Goal: Task Accomplishment & Management: Manage account settings

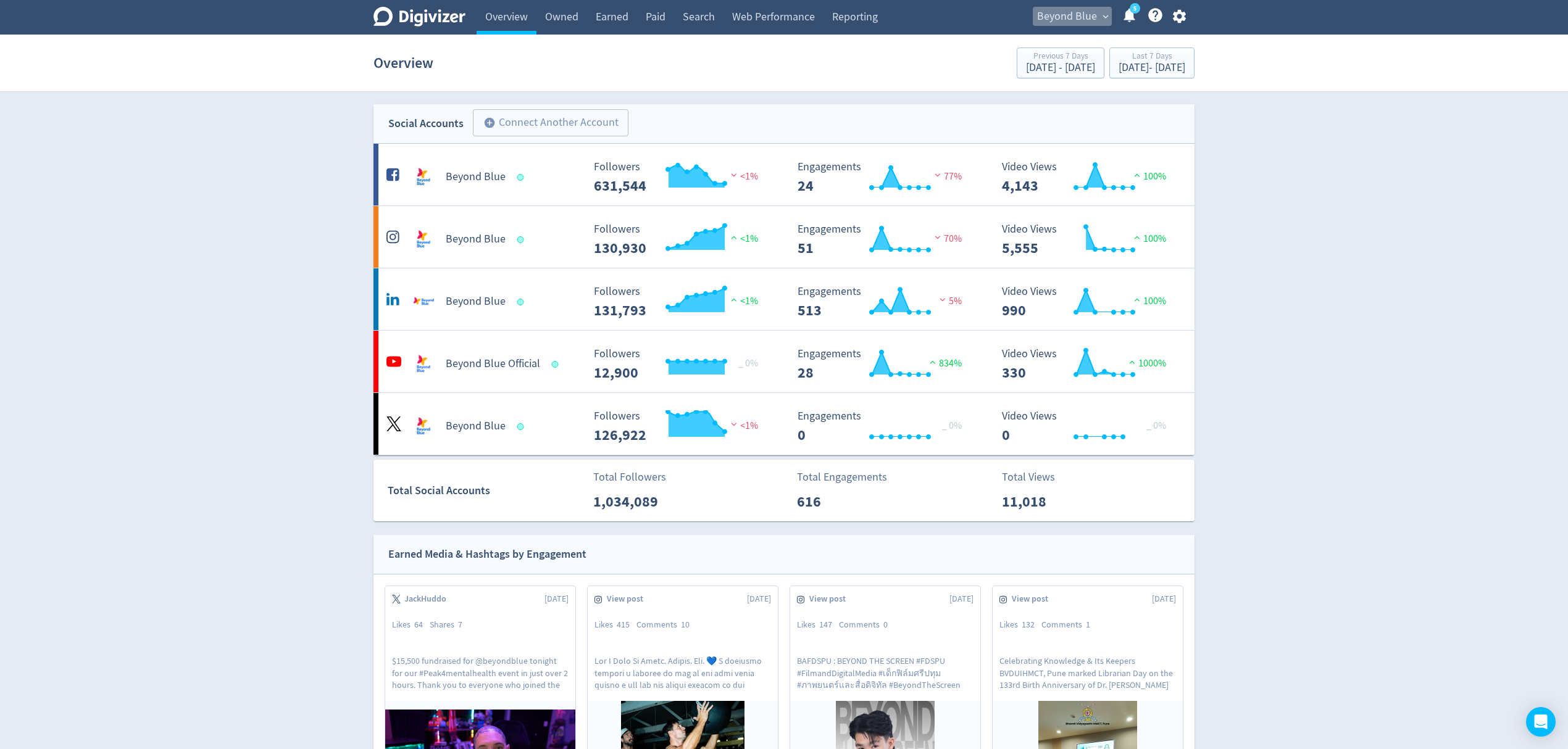
click at [1073, 26] on span "Beyond Blue" at bounding box center [1067, 16] width 60 height 20
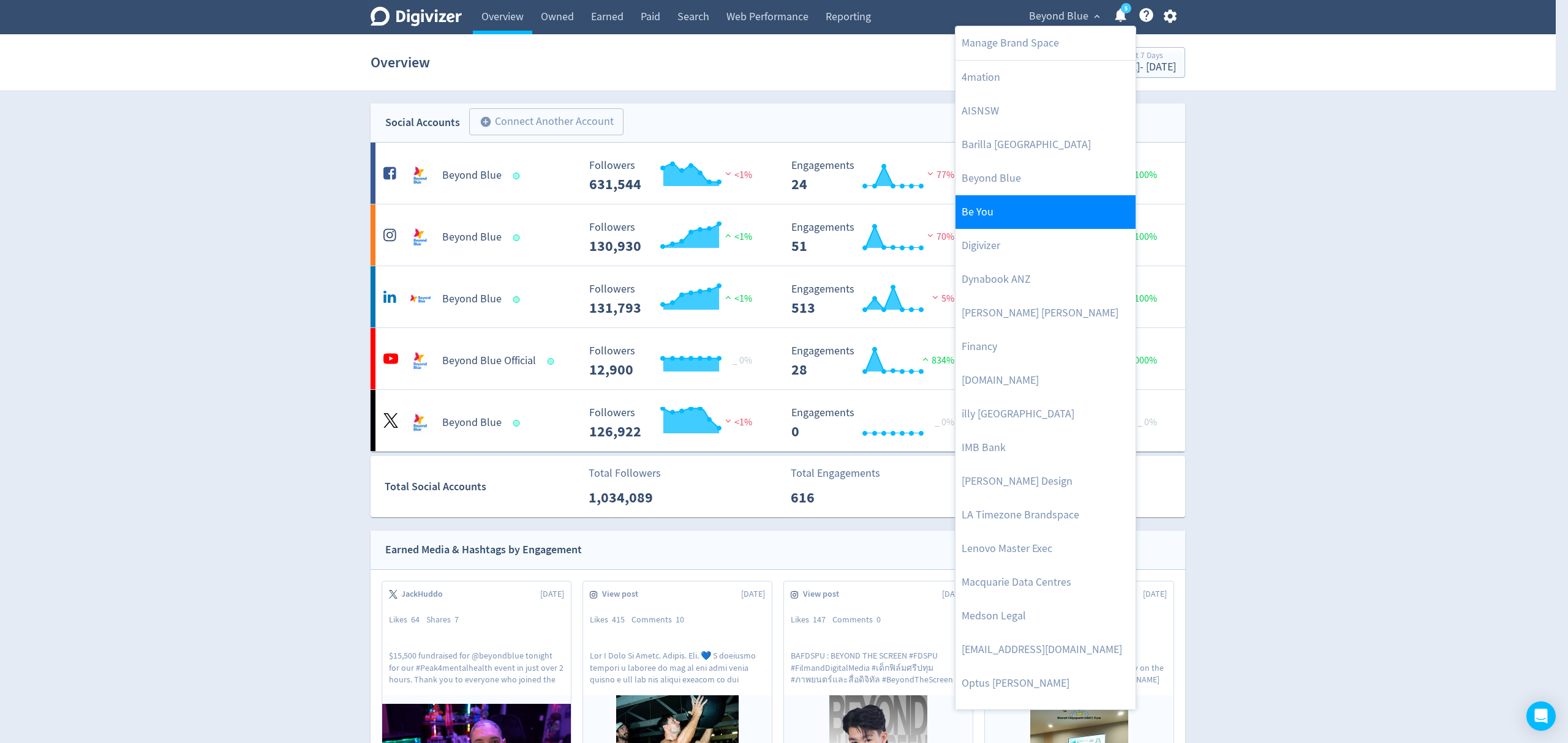
drag, startPoint x: 1002, startPoint y: 444, endPoint x: 998, endPoint y: 227, distance: 217.0
click at [1002, 444] on link "IMB Bank" at bounding box center [1045, 448] width 180 height 34
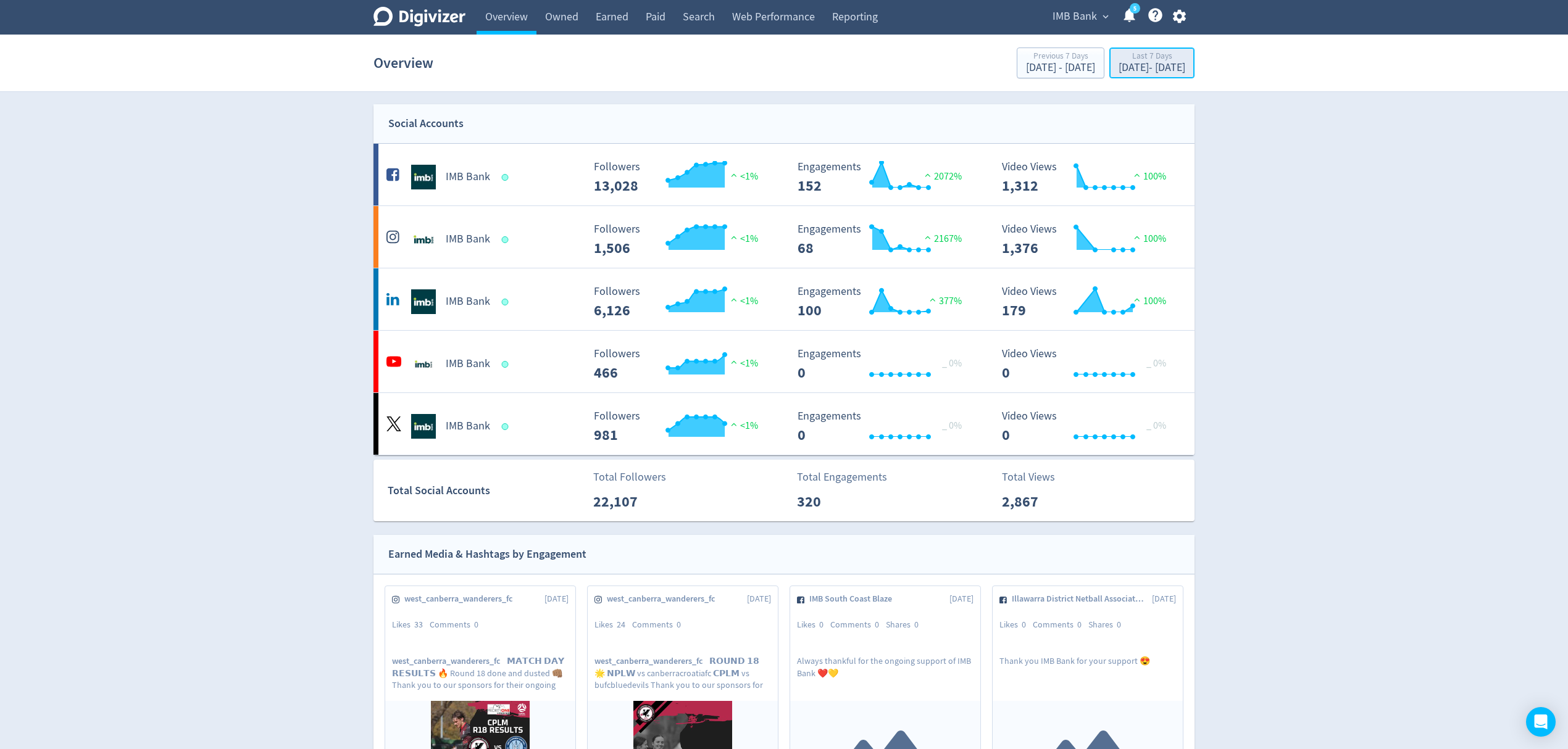
click at [1127, 60] on div "Last 7 Days" at bounding box center [1152, 57] width 67 height 10
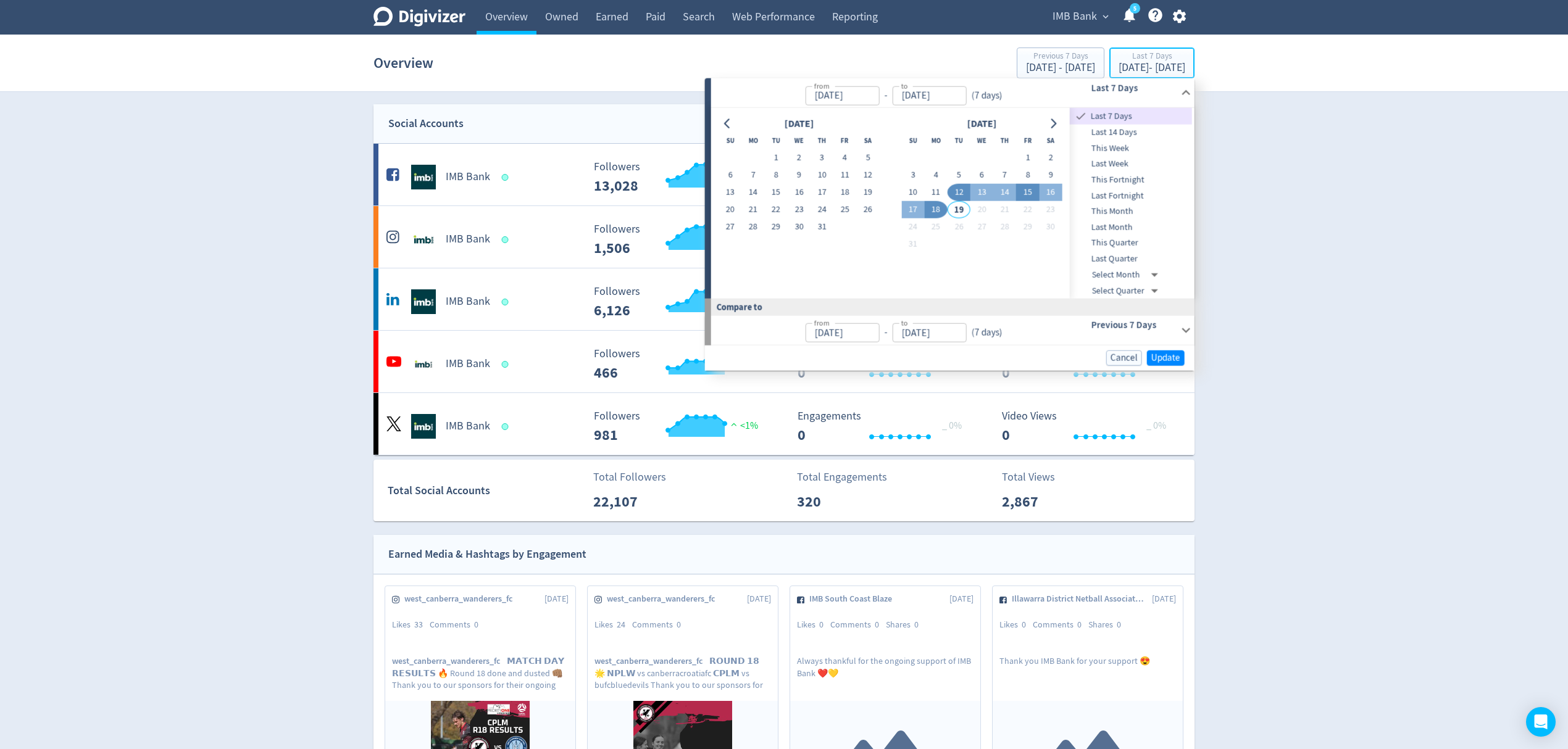
type input "[DATE]"
click at [929, 191] on button "11" at bounding box center [936, 193] width 23 height 17
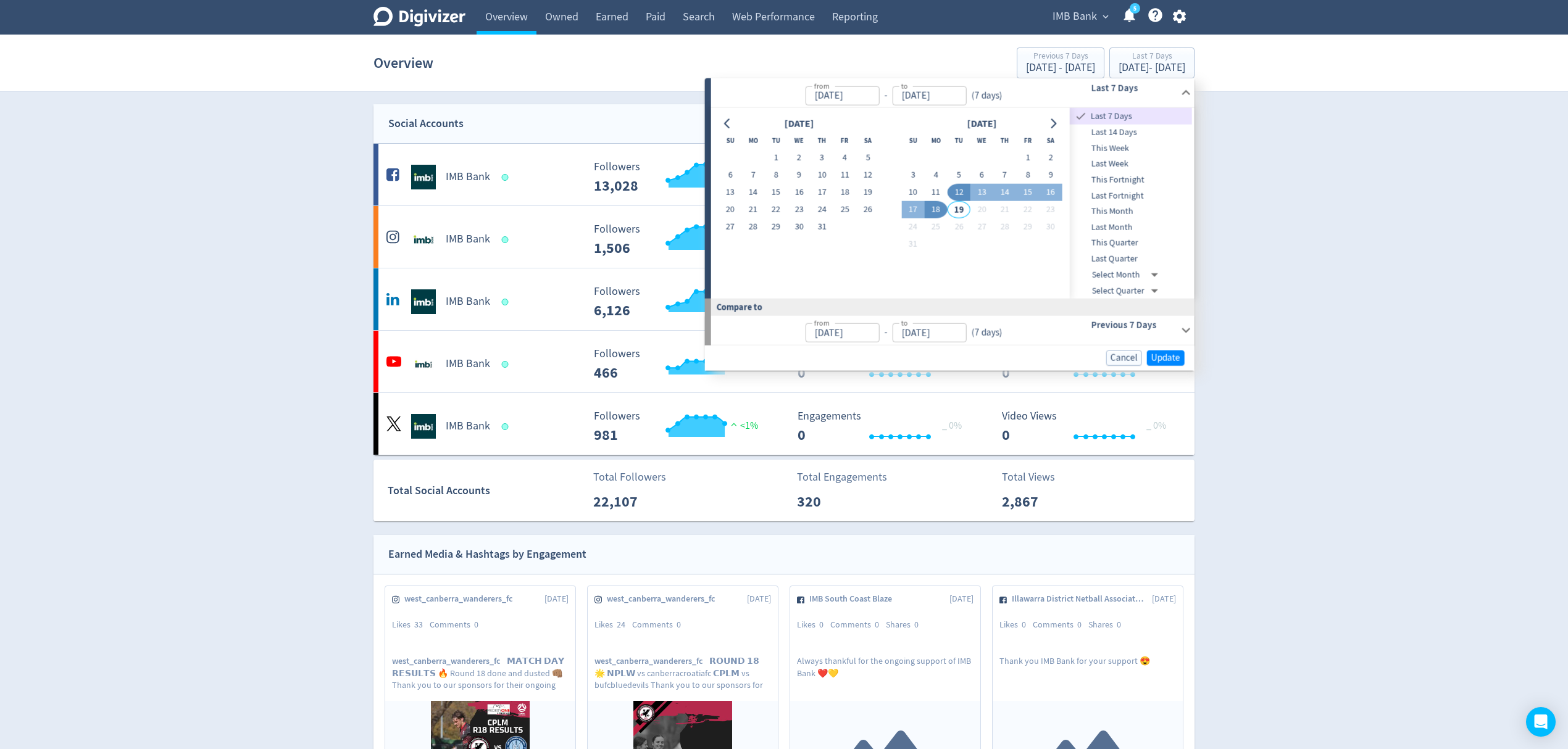
type input "[DATE]"
click at [912, 210] on button "17" at bounding box center [912, 210] width 23 height 17
type input "[DATE]"
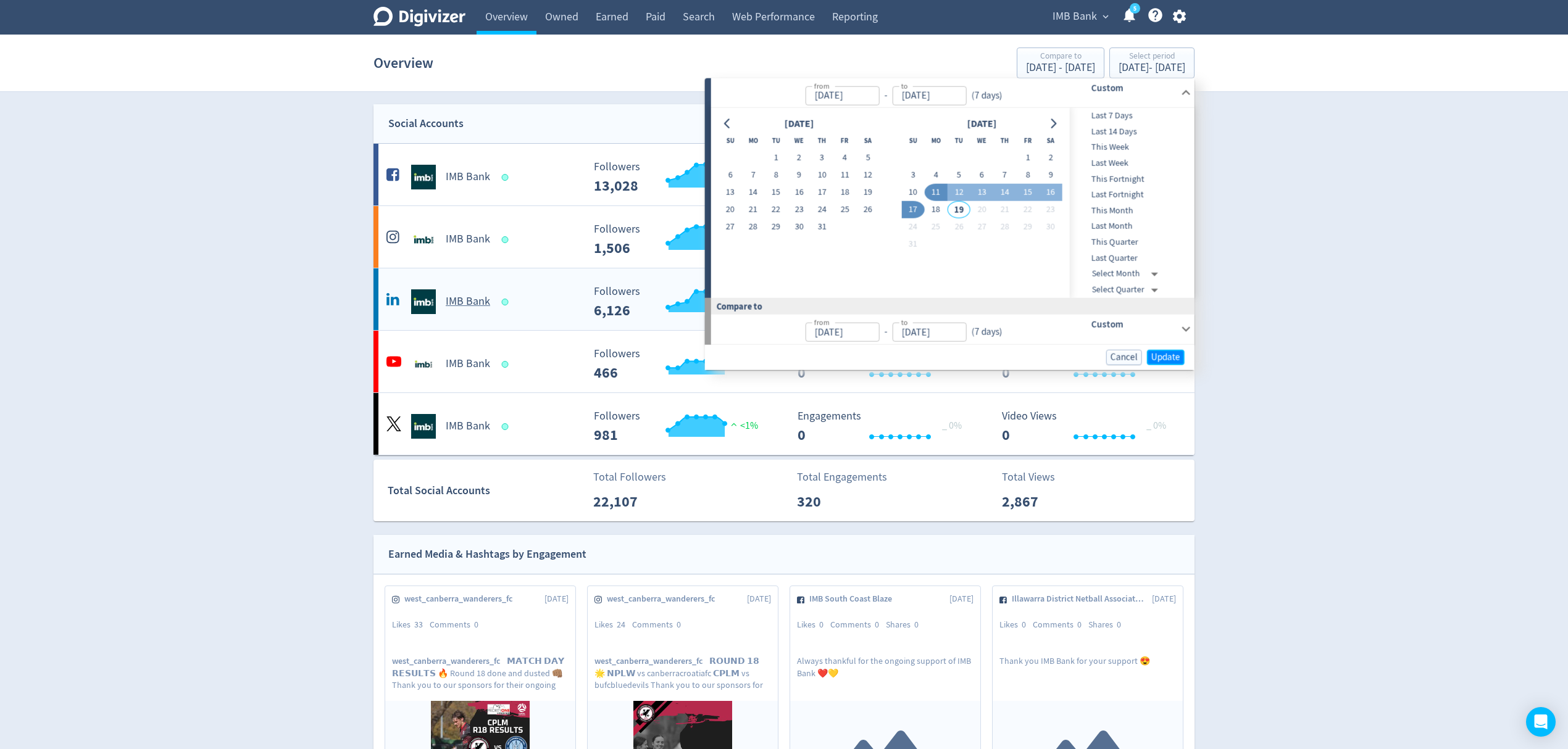
click at [1160, 355] on span "Update" at bounding box center [1166, 356] width 29 height 9
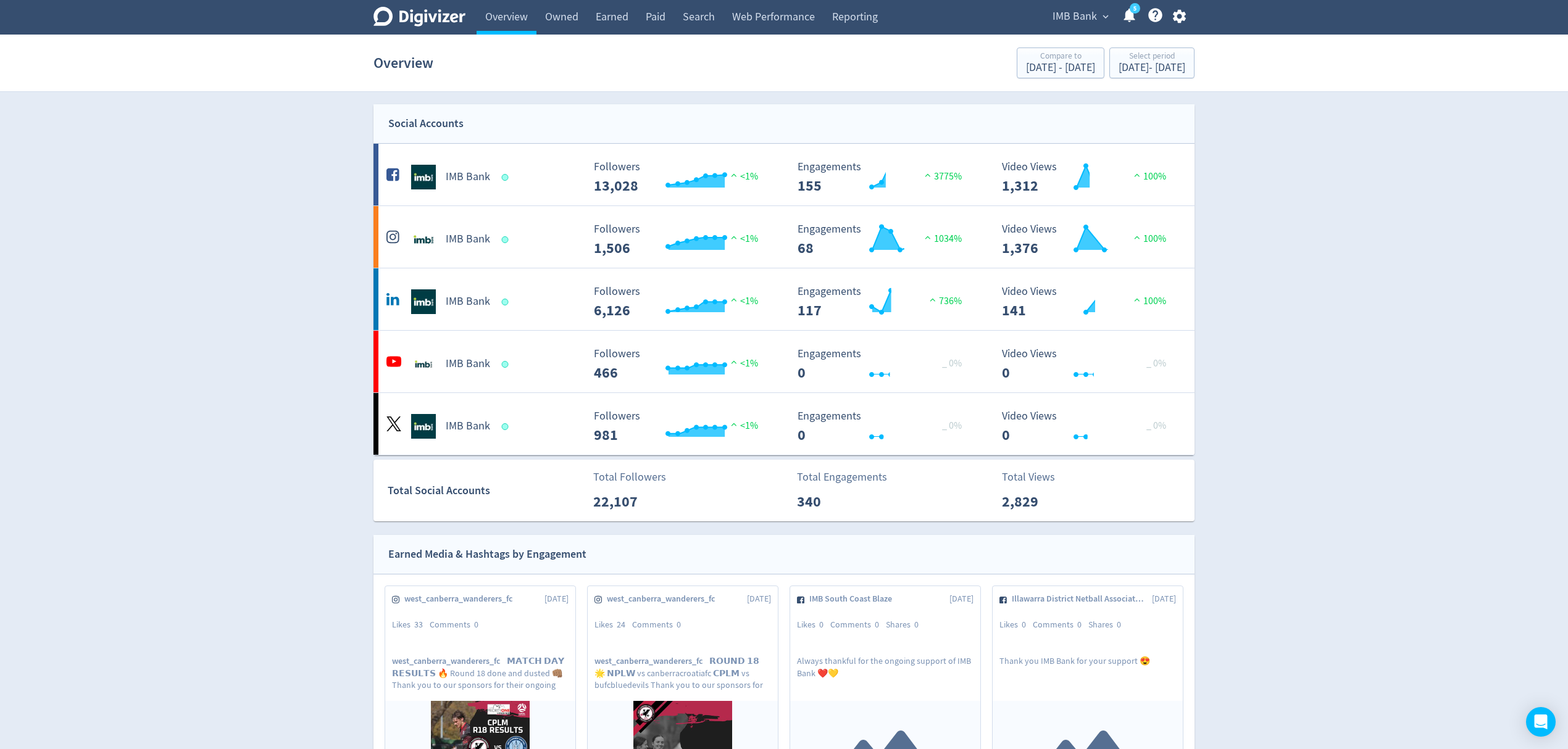
drag, startPoint x: 666, startPoint y: 22, endPoint x: 1095, endPoint y: 269, distance: 495.0
click at [666, 21] on link "Paid" at bounding box center [655, 17] width 37 height 35
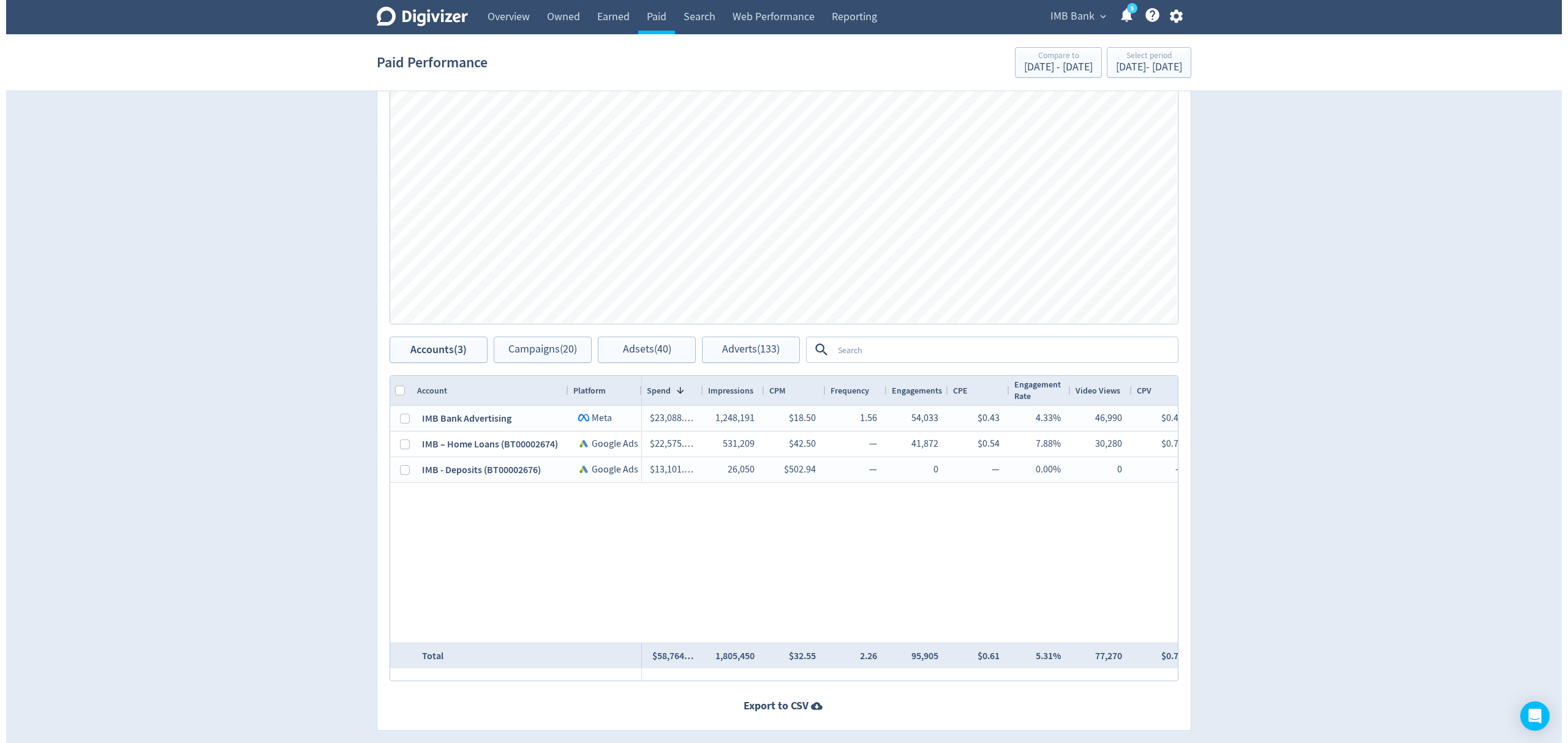
scroll to position [539, 0]
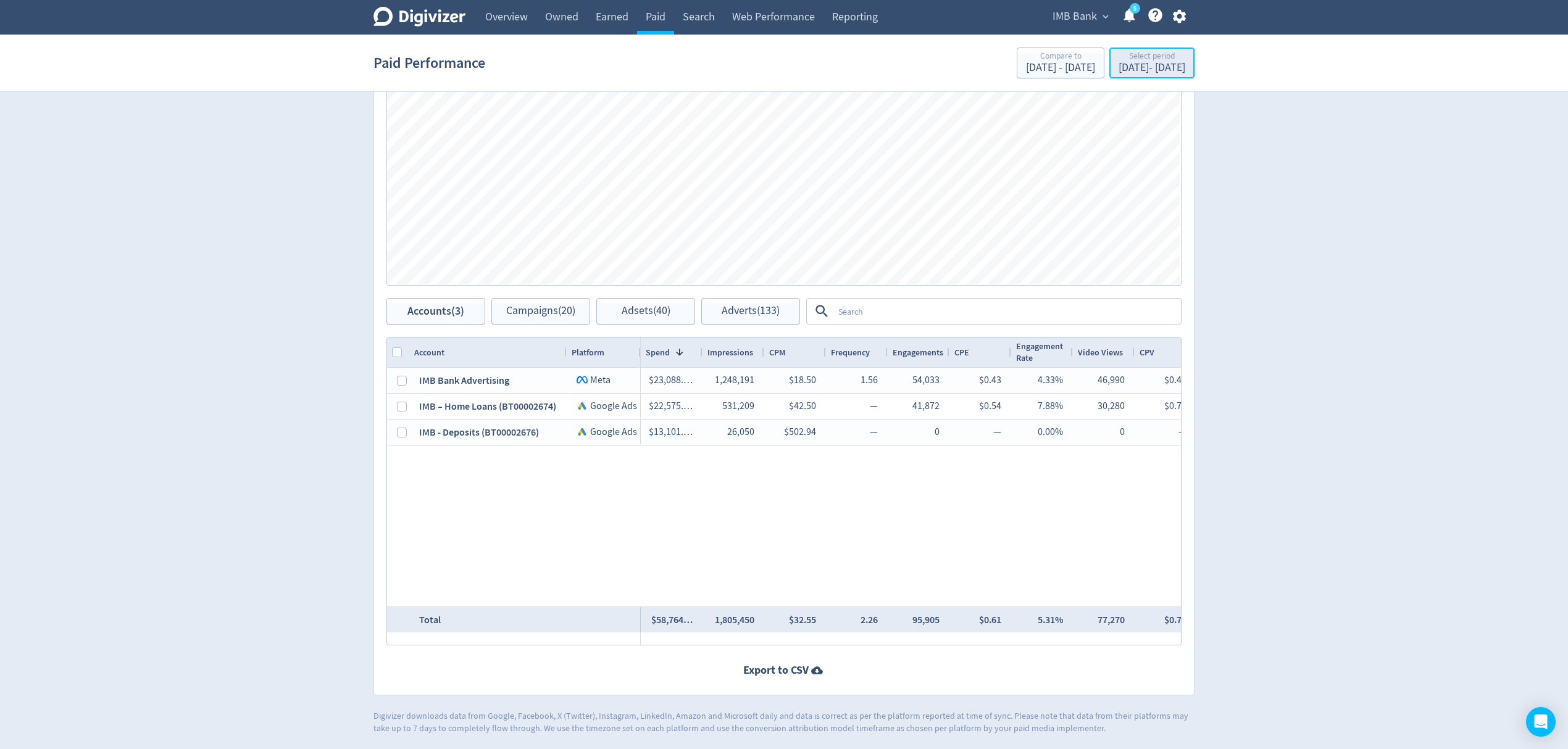
click at [1151, 71] on div "[DATE] - [DATE]" at bounding box center [1152, 67] width 67 height 11
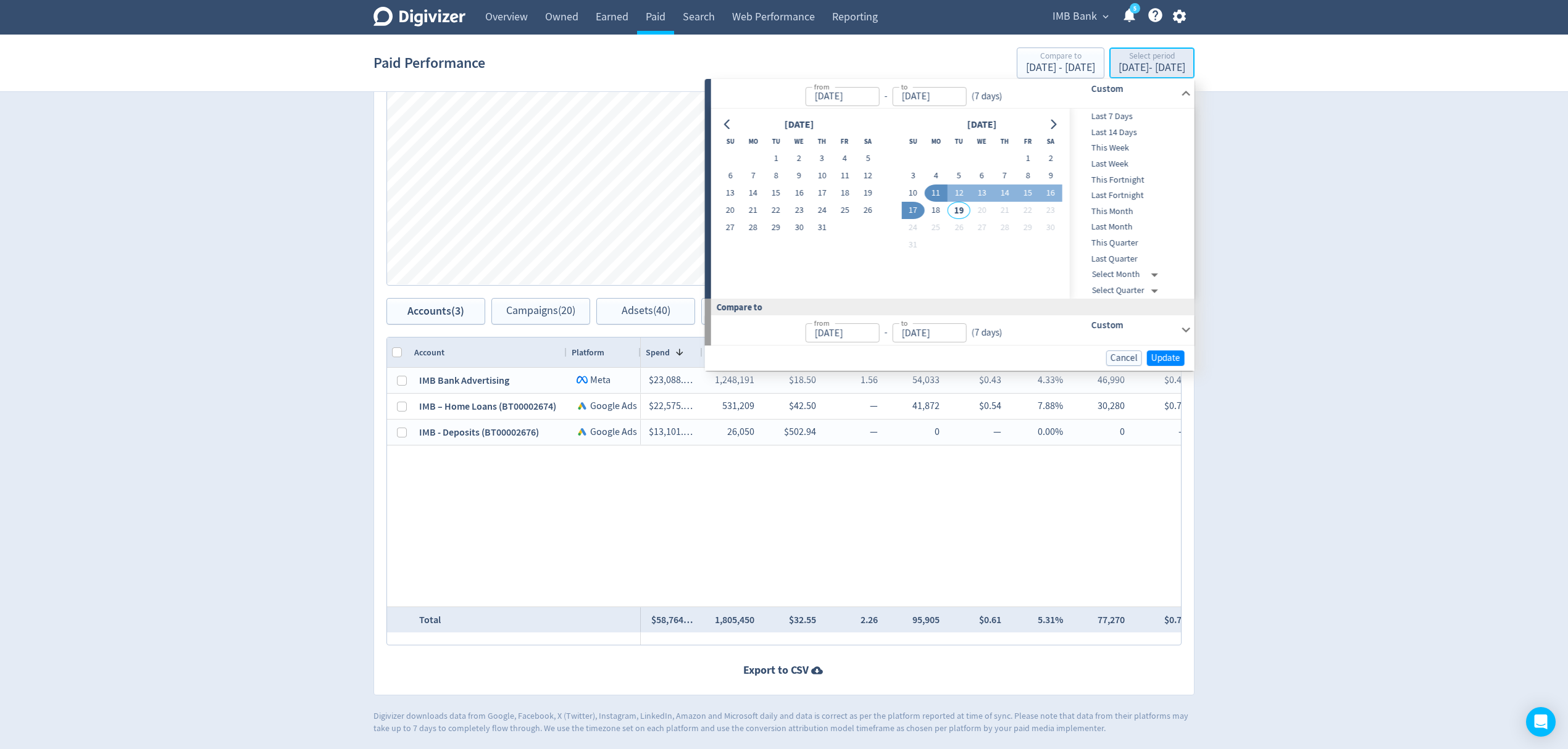
type input "[DATE]"
click at [1363, 314] on div "Digivizer Logo [PERSON_NAME] Logo Overview Owned Earned Paid Search Web Perform…" at bounding box center [784, 95] width 1568 height 1277
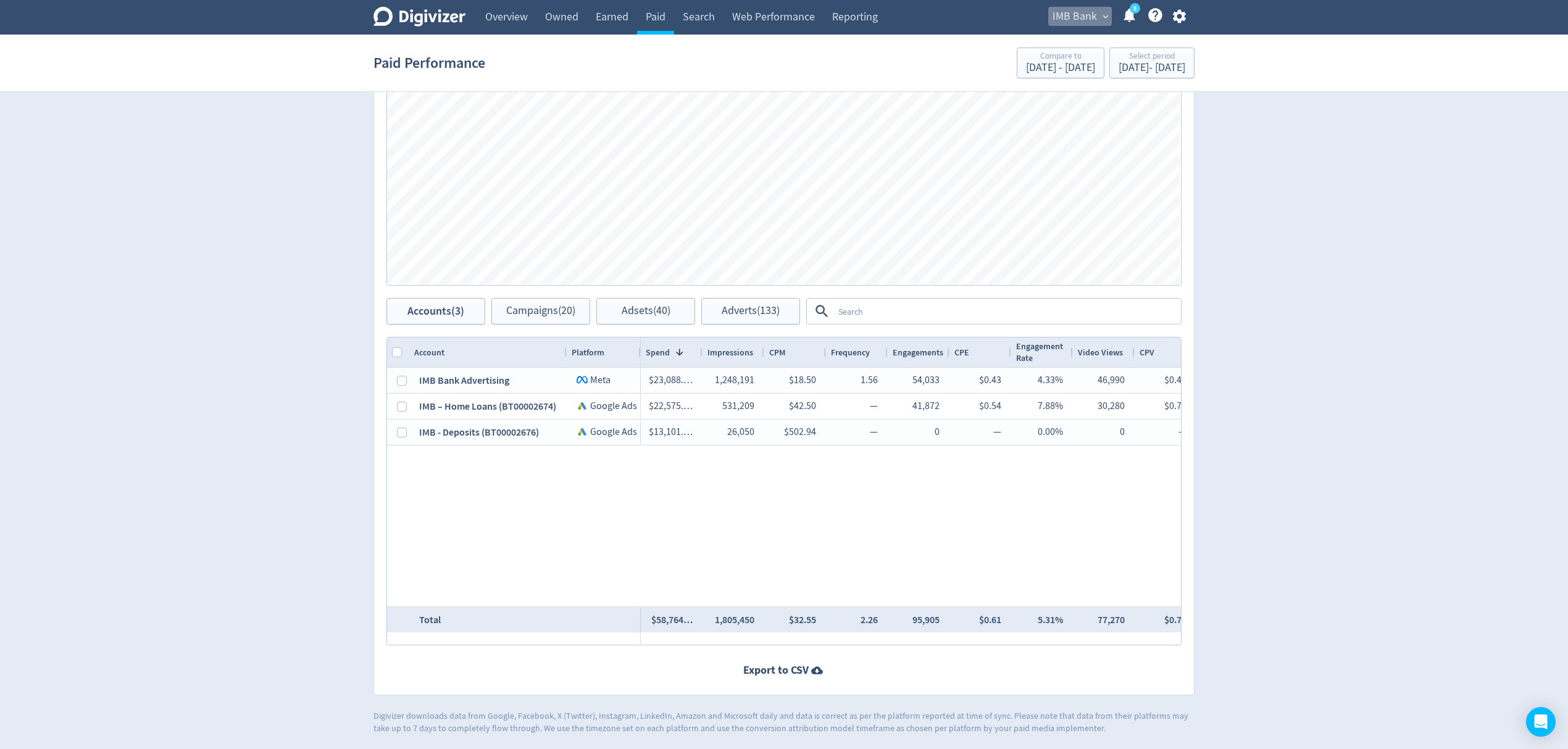
click at [1082, 11] on span "IMB Bank" at bounding box center [1074, 16] width 44 height 20
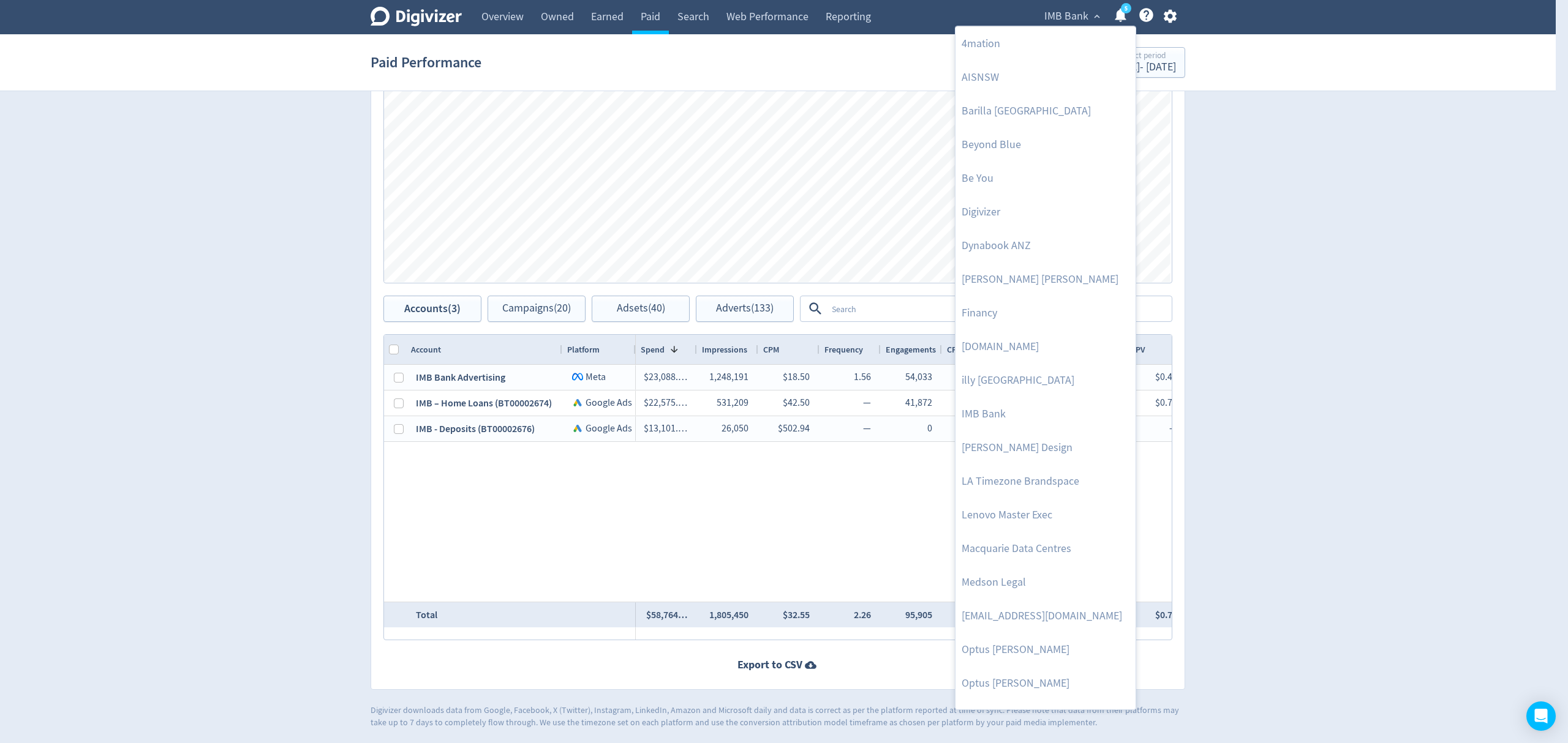
click at [1164, 14] on div at bounding box center [784, 371] width 1568 height 743
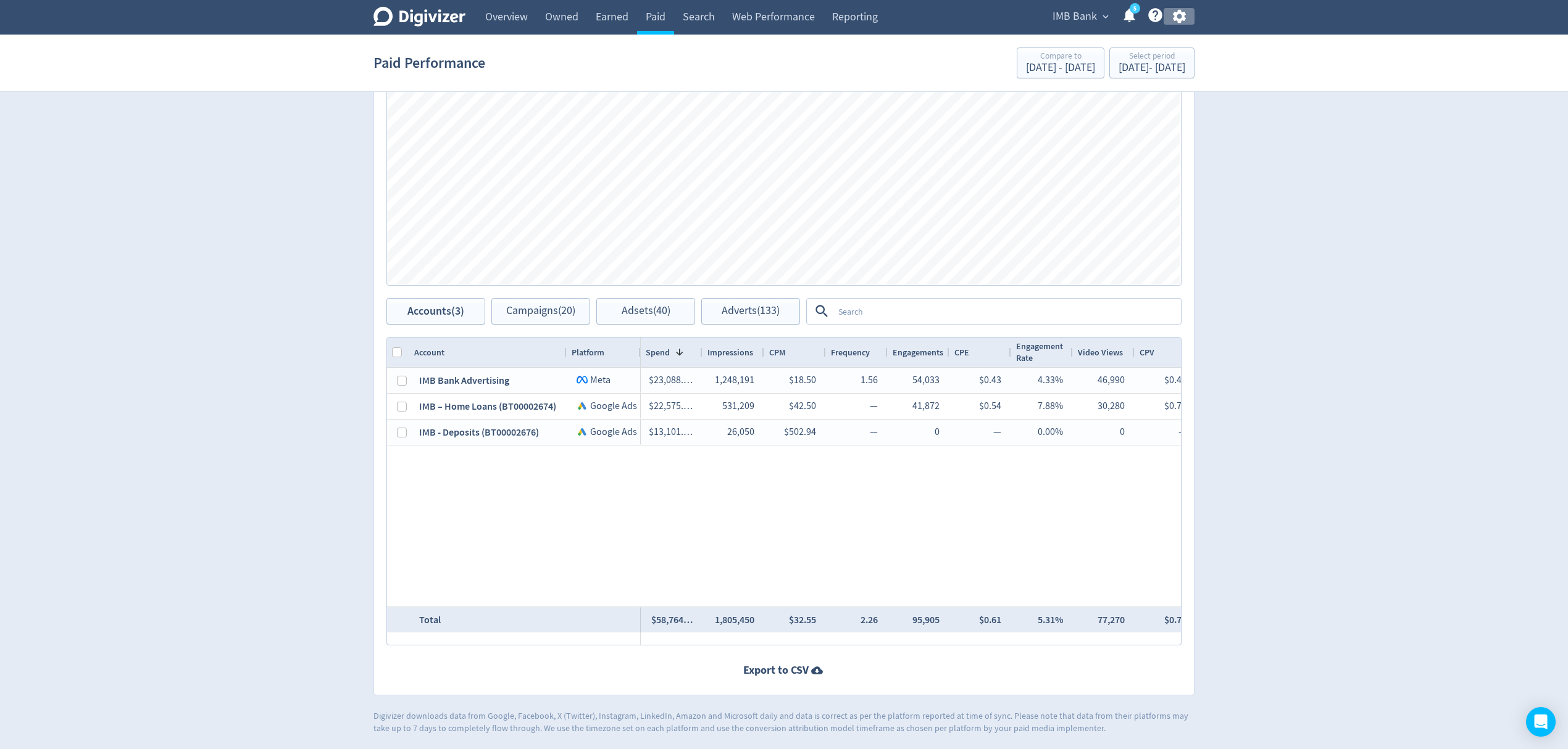
click at [1179, 11] on icon "button" at bounding box center [1178, 17] width 13 height 14
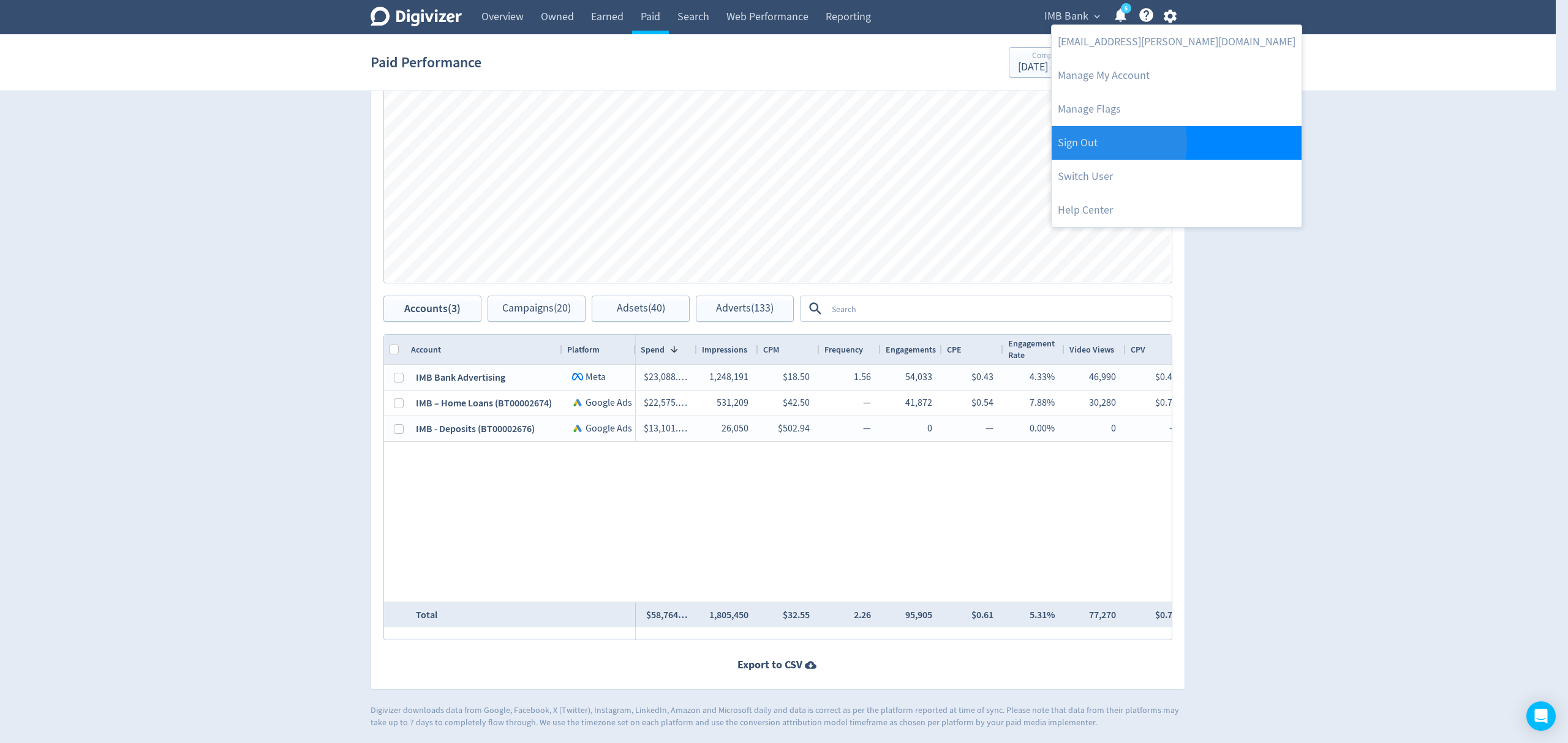
click at [1091, 143] on link "Sign Out" at bounding box center [1176, 143] width 249 height 34
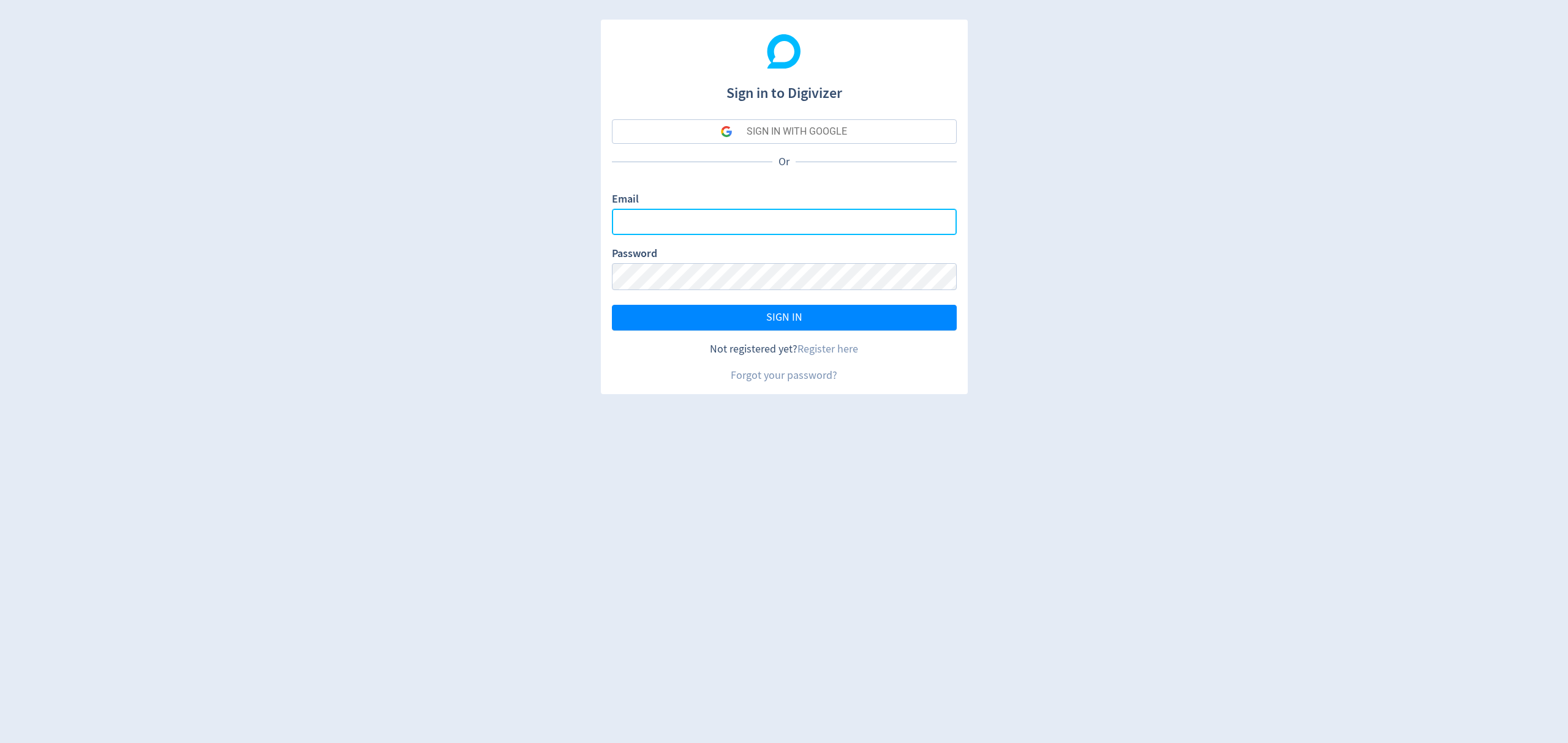
type input "[EMAIL_ADDRESS][PERSON_NAME][DOMAIN_NAME]"
